Goal: Transaction & Acquisition: Purchase product/service

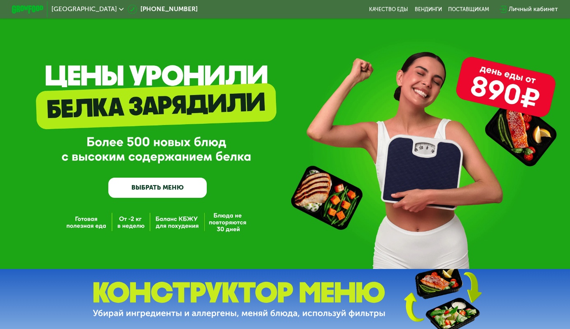
click at [147, 187] on link "ВЫБРАТЬ МЕНЮ" at bounding box center [157, 188] width 98 height 20
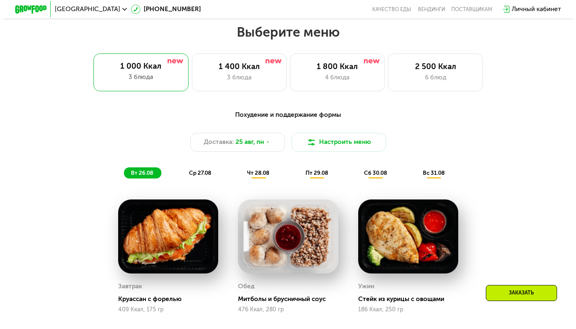
scroll to position [343, 0]
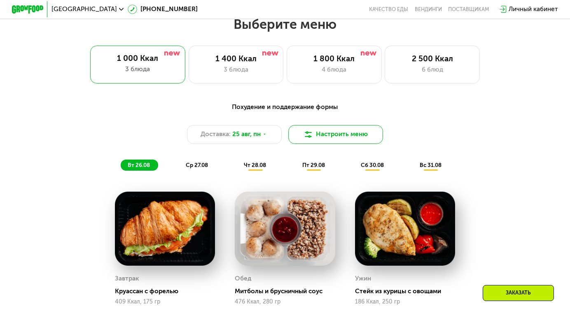
click at [321, 135] on button "Настроить меню" at bounding box center [335, 134] width 95 height 19
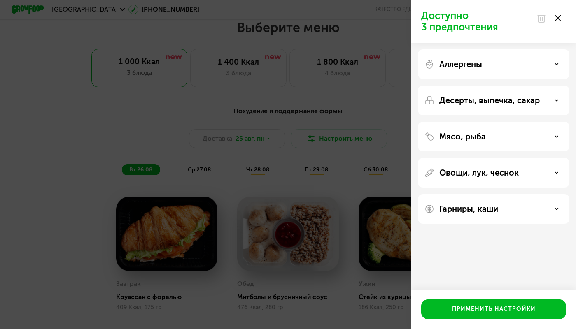
click at [539, 102] on p "Десерты, выпечка, сахар" at bounding box center [489, 101] width 100 height 10
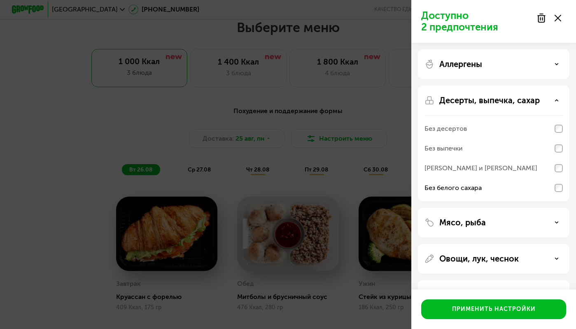
click at [551, 244] on div "Мясо, рыба" at bounding box center [494, 259] width 152 height 30
click at [555, 227] on div "Мясо, рыба" at bounding box center [494, 223] width 138 height 10
click at [544, 86] on div "Аллергены" at bounding box center [494, 144] width 152 height 116
click at [548, 86] on div "Аллергены" at bounding box center [494, 144] width 152 height 116
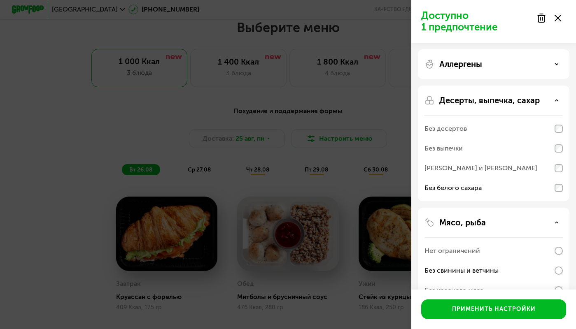
click at [550, 66] on div "Аллергены" at bounding box center [494, 64] width 138 height 10
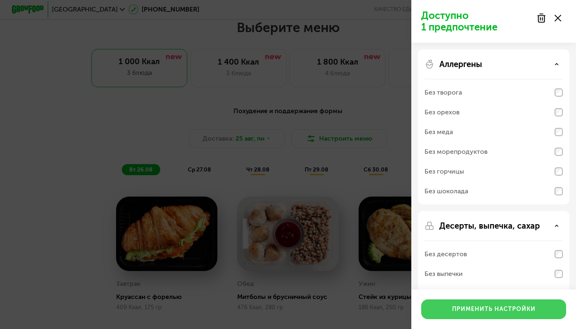
click at [491, 314] on button "Применить настройки" at bounding box center [493, 310] width 145 height 20
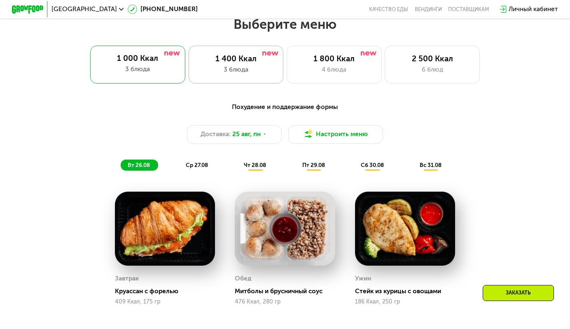
click at [268, 63] on div "1 400 Ккал" at bounding box center [236, 58] width 78 height 9
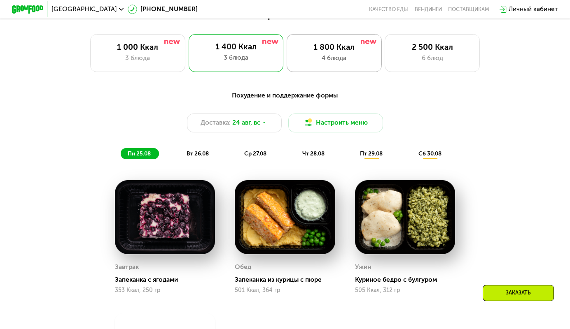
scroll to position [352, 0]
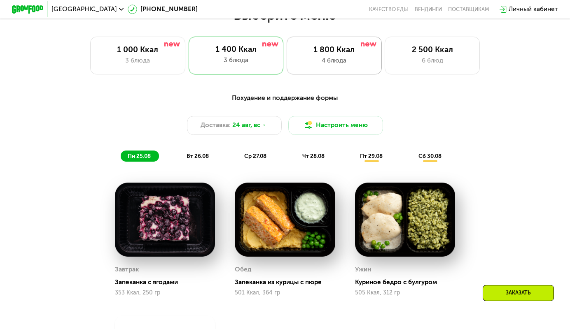
click at [385, 67] on div "1 800 Ккал 4 блюда" at bounding box center [432, 56] width 95 height 38
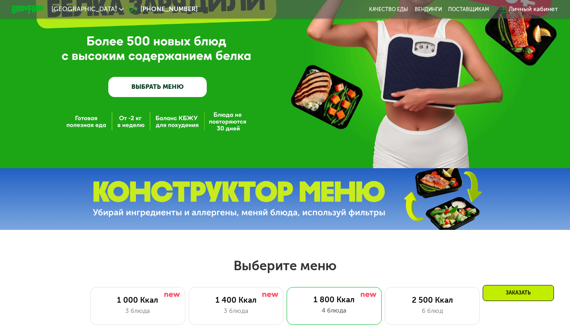
scroll to position [104, 0]
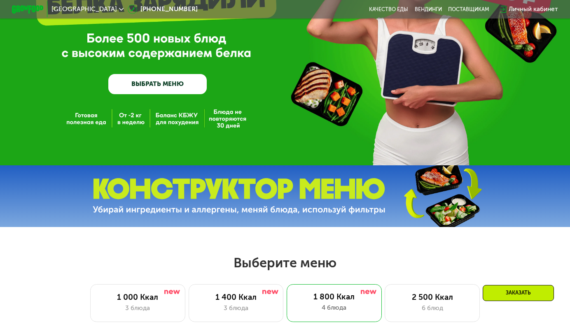
click at [312, 184] on img at bounding box center [239, 196] width 293 height 37
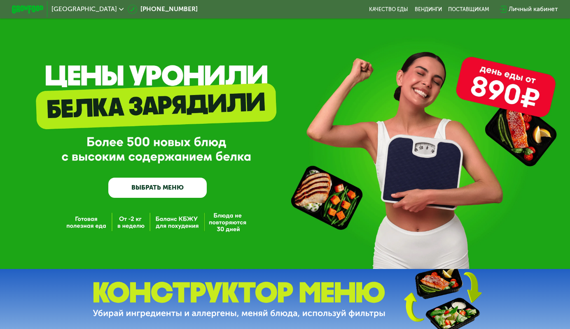
scroll to position [0, 0]
